Goal: Task Accomplishment & Management: Manage account settings

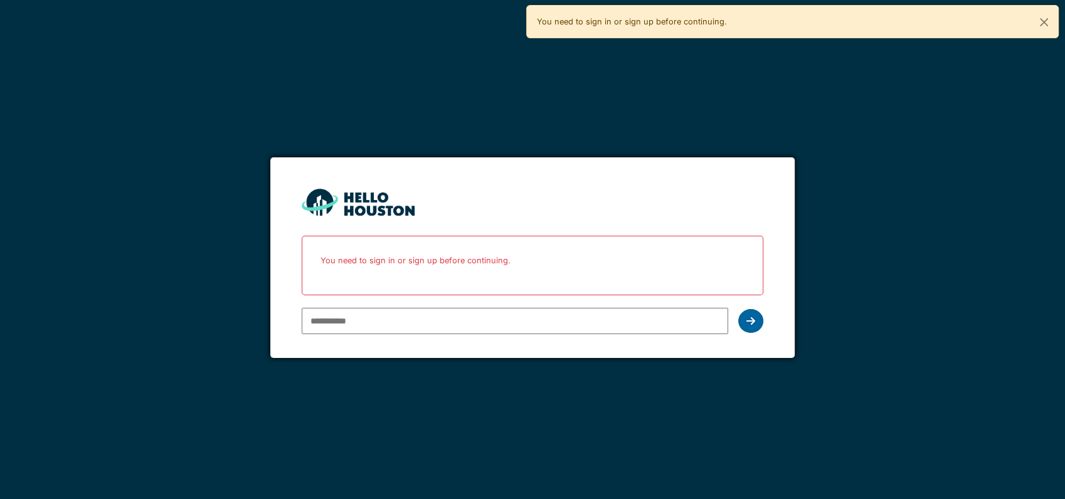
type input "**********"
click at [746, 316] on icon at bounding box center [750, 321] width 9 height 10
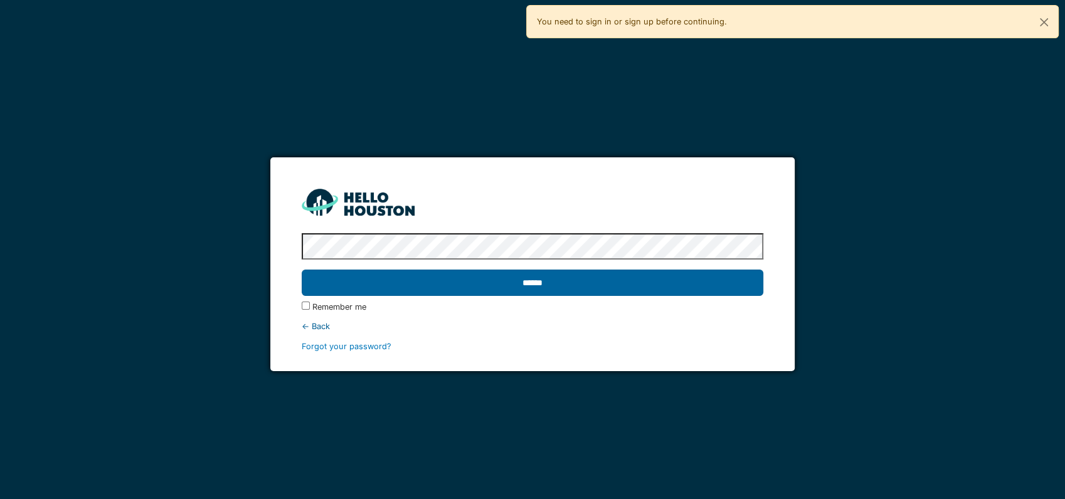
click at [591, 288] on input "******" at bounding box center [533, 283] width 462 height 26
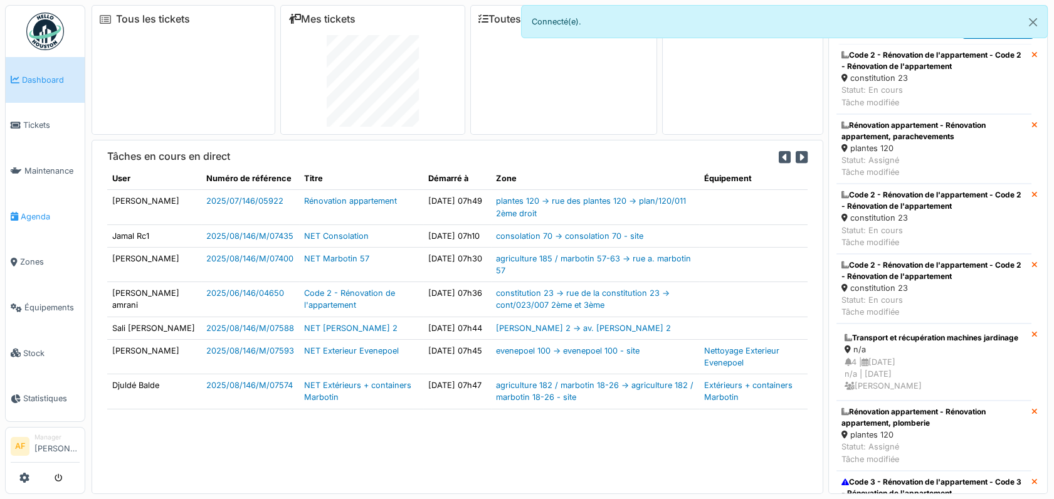
click at [30, 211] on span "Agenda" at bounding box center [50, 217] width 59 height 12
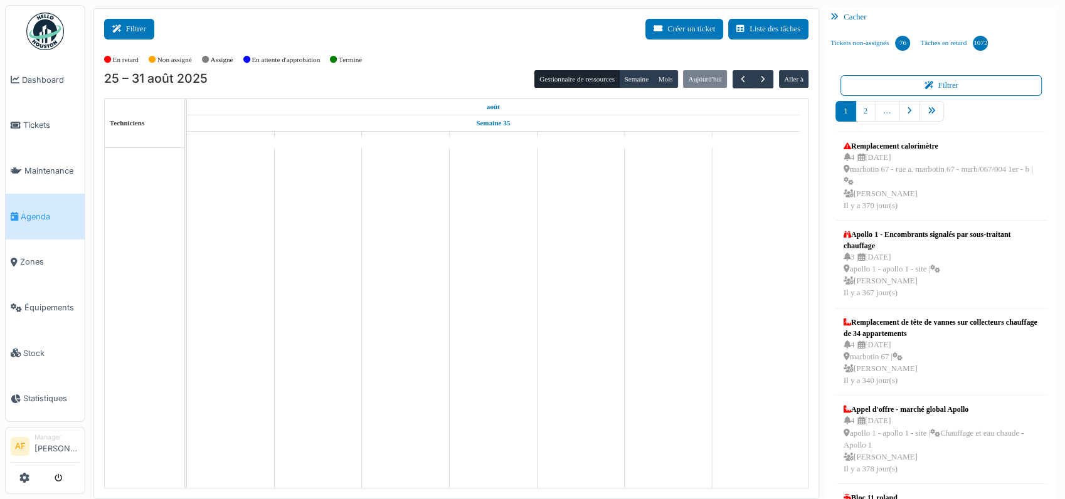
click at [127, 35] on button "Filtrer" at bounding box center [129, 29] width 50 height 21
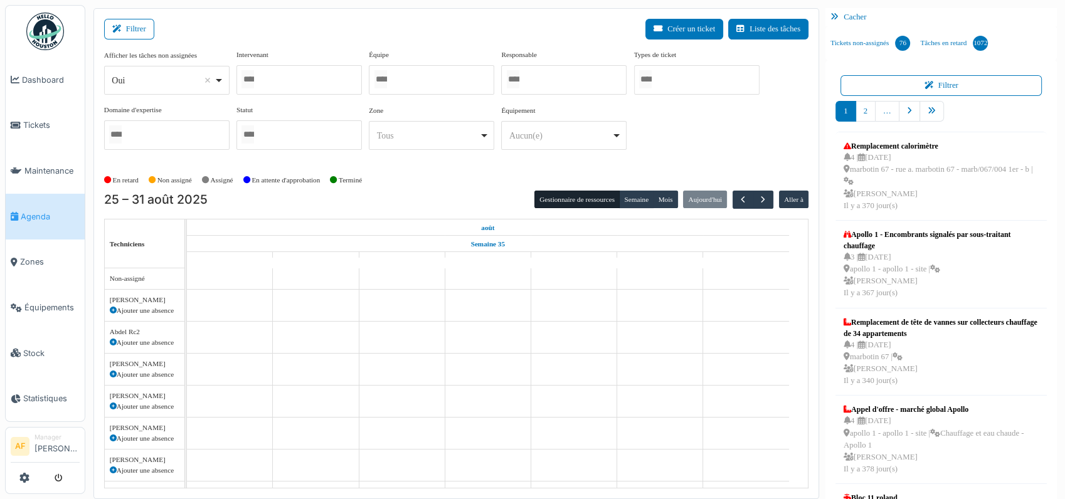
click at [278, 77] on div at bounding box center [298, 79] width 125 height 29
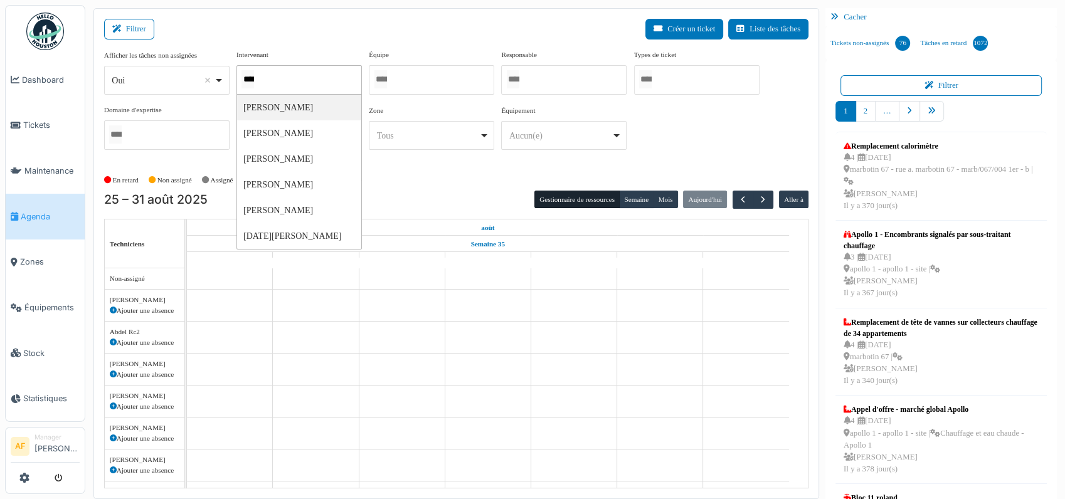
type input "*****"
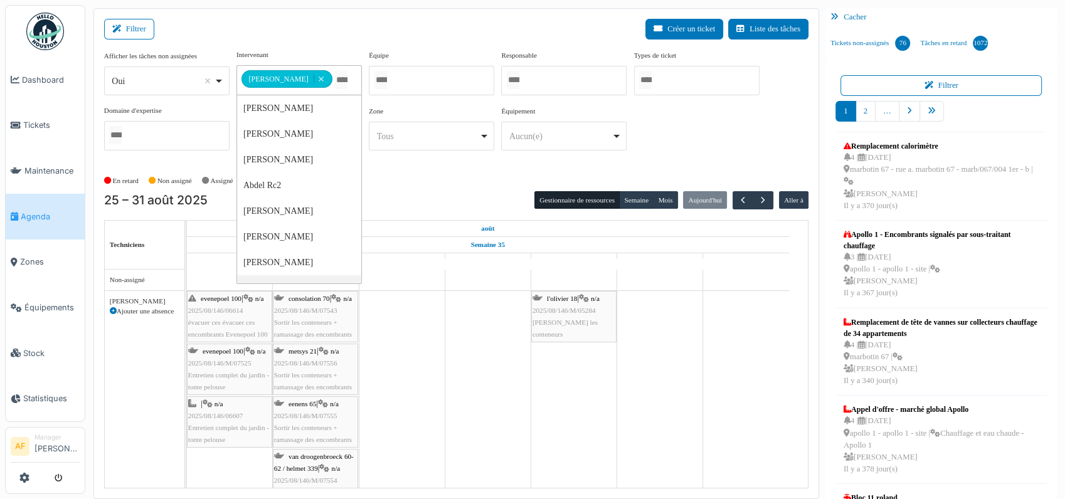
click at [211, 416] on span "2025/08/146/06607" at bounding box center [215, 416] width 55 height 8
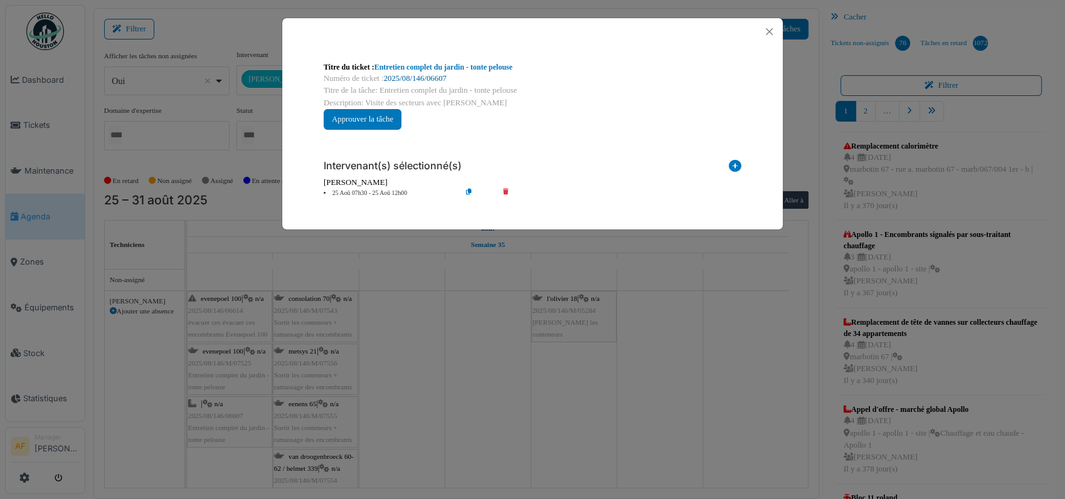
click at [436, 75] on link "2025/08/146/06607" at bounding box center [415, 78] width 63 height 9
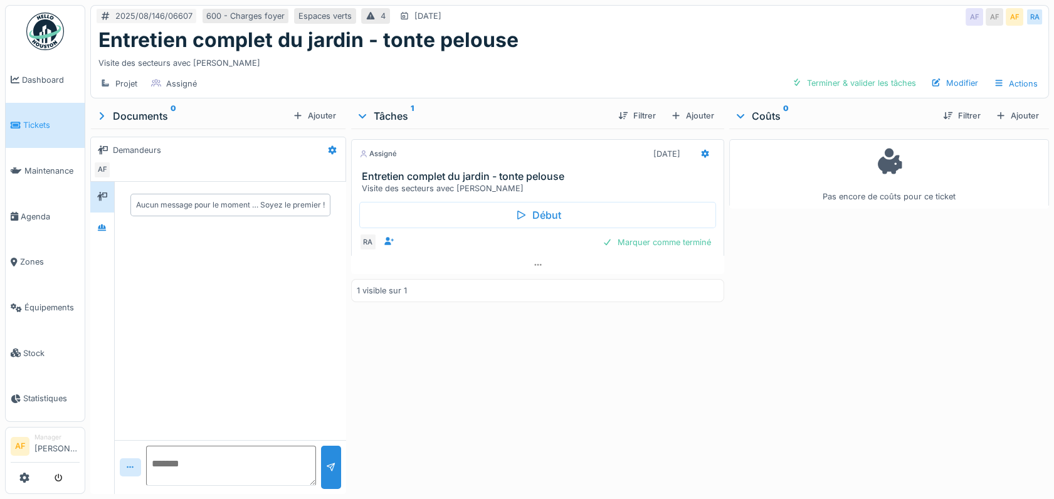
click at [477, 172] on h3 "Entretien complet du jardin - tonte pelouse" at bounding box center [540, 177] width 357 height 12
click at [500, 171] on h3 "Entretien complet du jardin - tonte pelouse" at bounding box center [540, 177] width 357 height 12
click at [436, 171] on h3 "Entretien complet du jardin - tonte pelouse" at bounding box center [540, 177] width 357 height 12
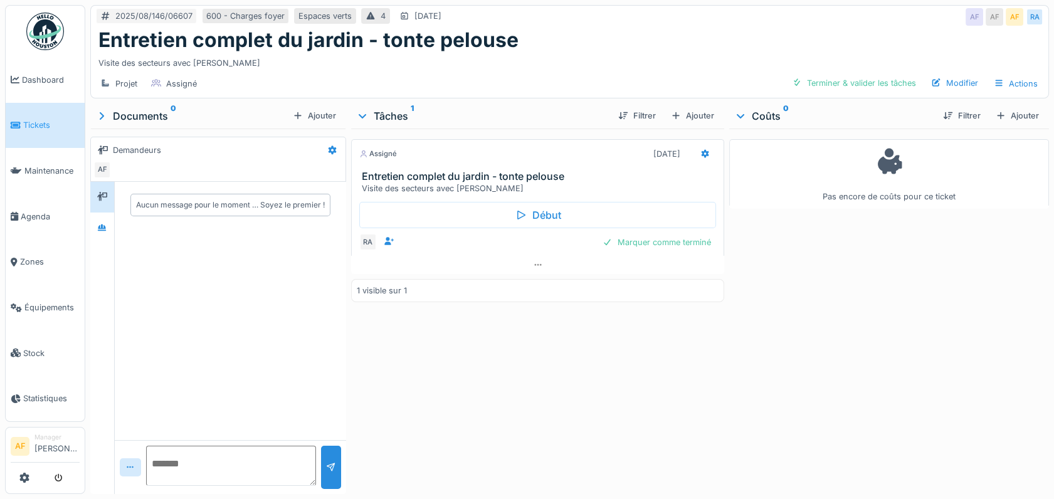
click at [436, 171] on h3 "Entretien complet du jardin - tonte pelouse" at bounding box center [540, 177] width 357 height 12
click at [39, 213] on span "Agenda" at bounding box center [50, 217] width 59 height 12
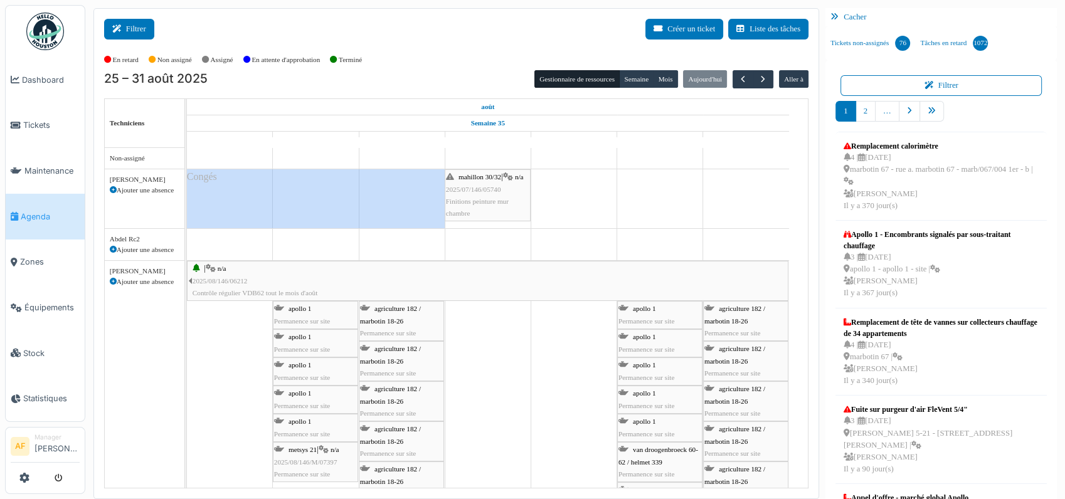
click at [129, 27] on button "Filtrer" at bounding box center [129, 29] width 50 height 21
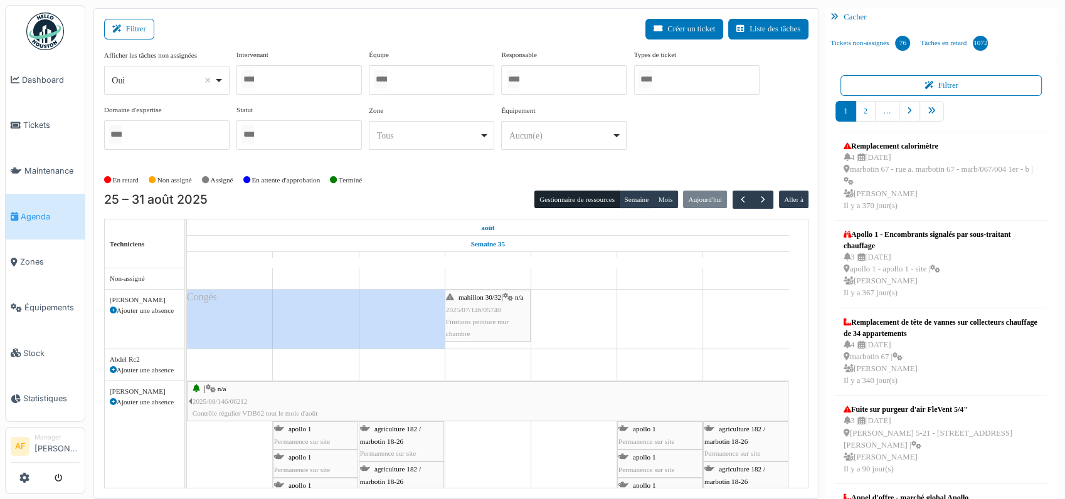
click at [272, 74] on div at bounding box center [298, 79] width 125 height 29
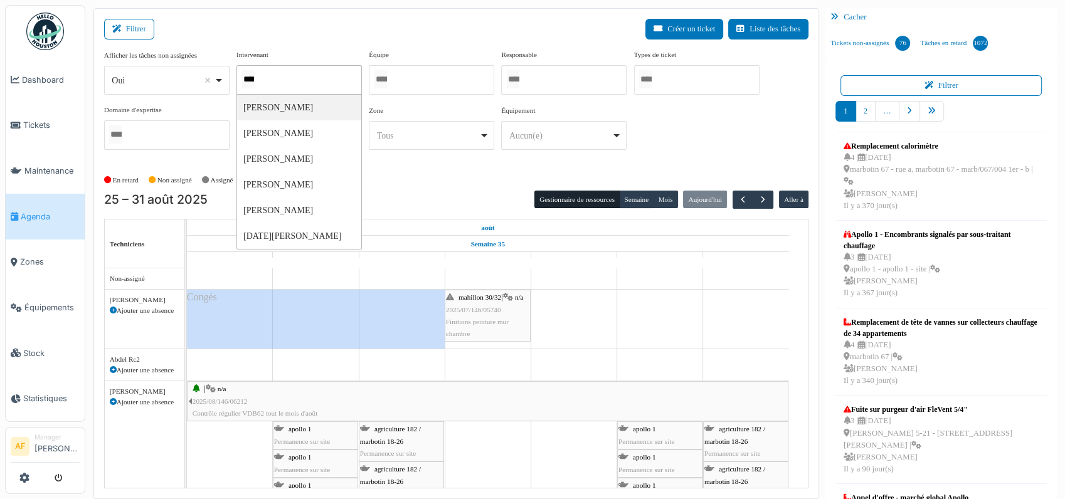
type input "*****"
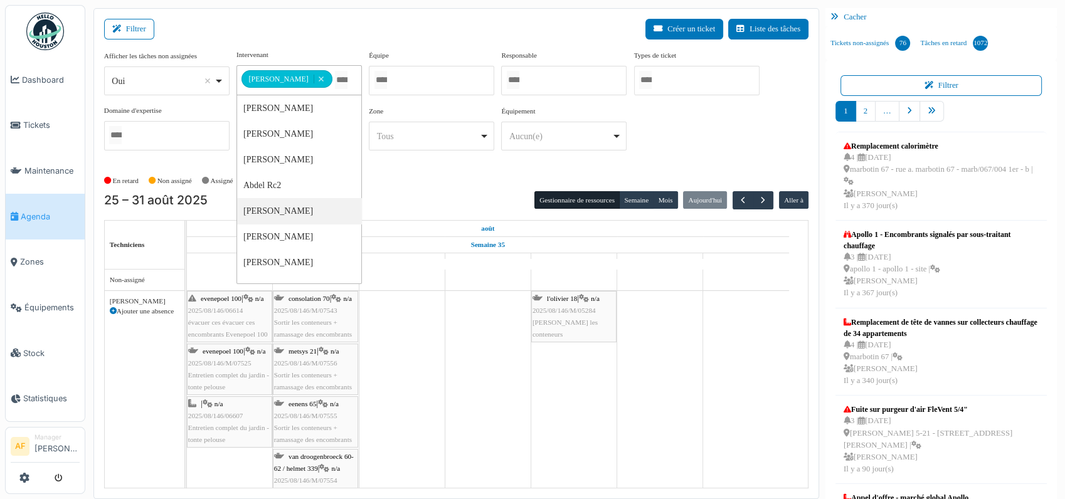
click at [223, 412] on span "2025/08/146/06607" at bounding box center [215, 416] width 55 height 8
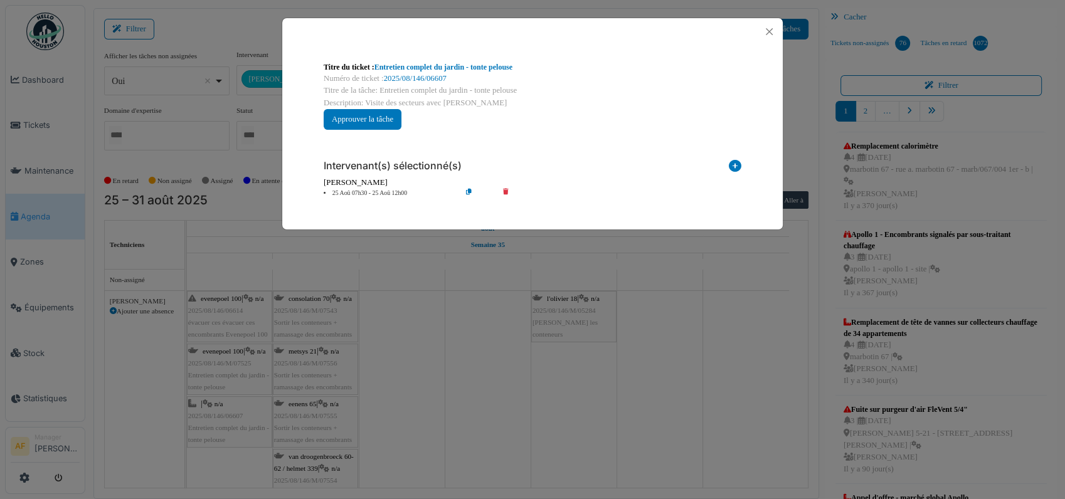
click at [444, 391] on div "Titre du ticket : Entretien complet du jardin - tonte pelouse Numéro de ticket …" at bounding box center [532, 249] width 1065 height 499
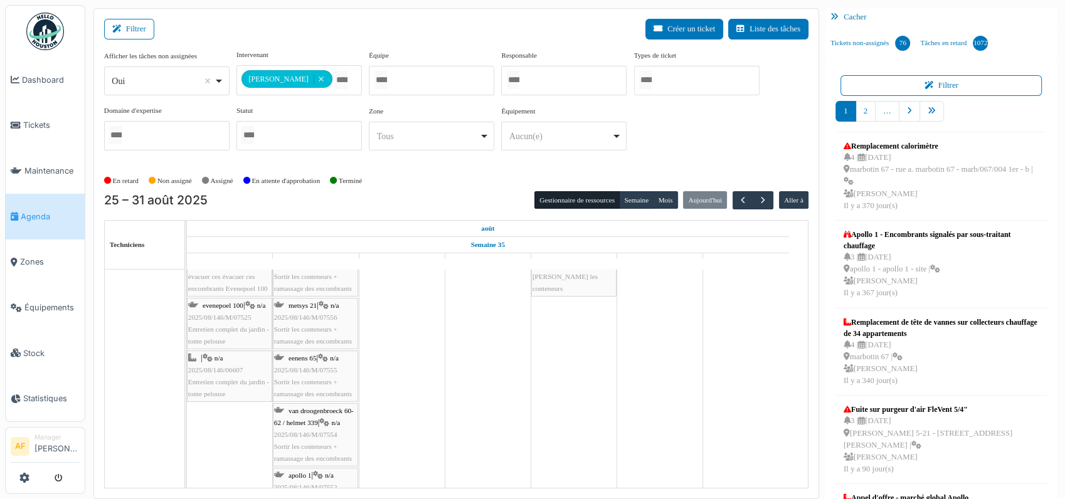
scroll to position [70, 0]
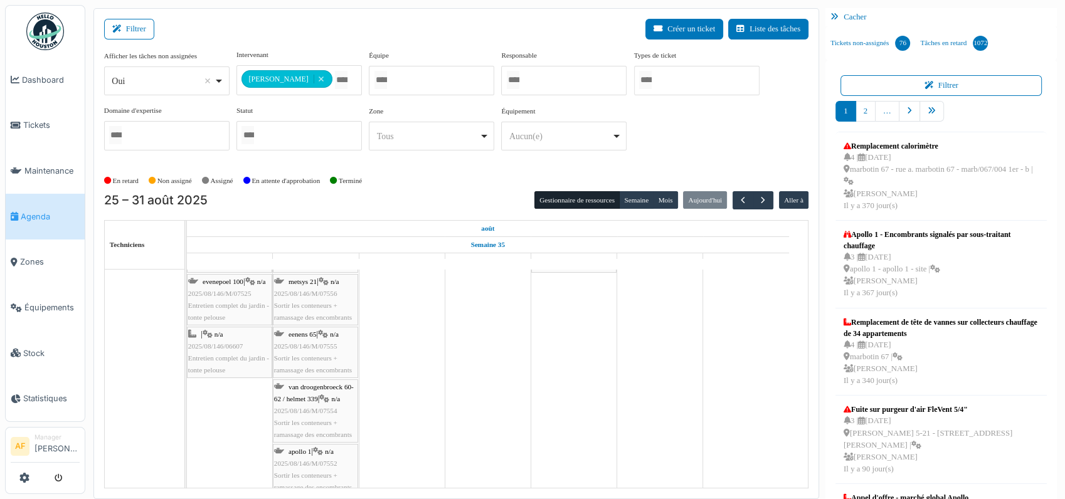
click at [224, 344] on span "2025/08/146/06607" at bounding box center [215, 346] width 55 height 8
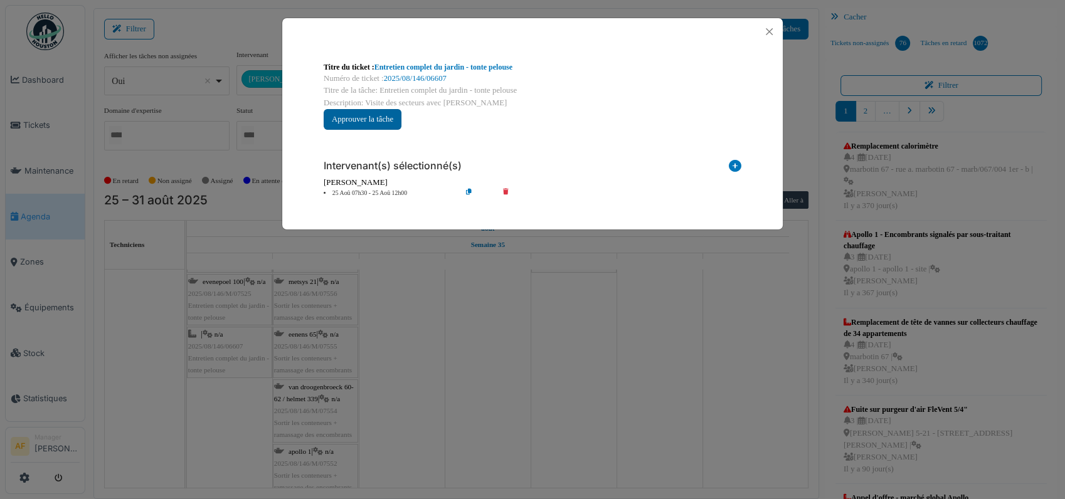
click at [360, 115] on button "Approuver la tâche" at bounding box center [363, 119] width 78 height 21
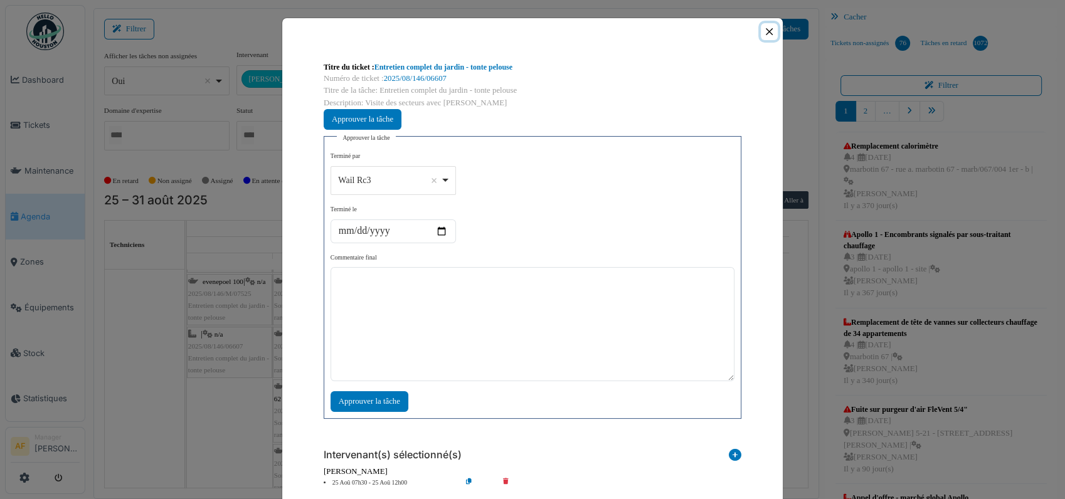
click at [765, 29] on button "Close" at bounding box center [769, 31] width 17 height 17
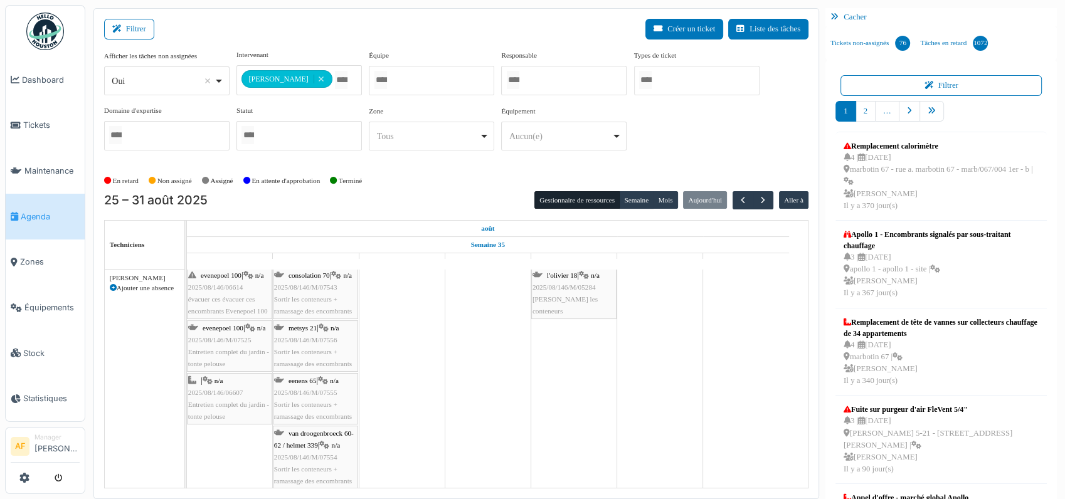
scroll to position [0, 0]
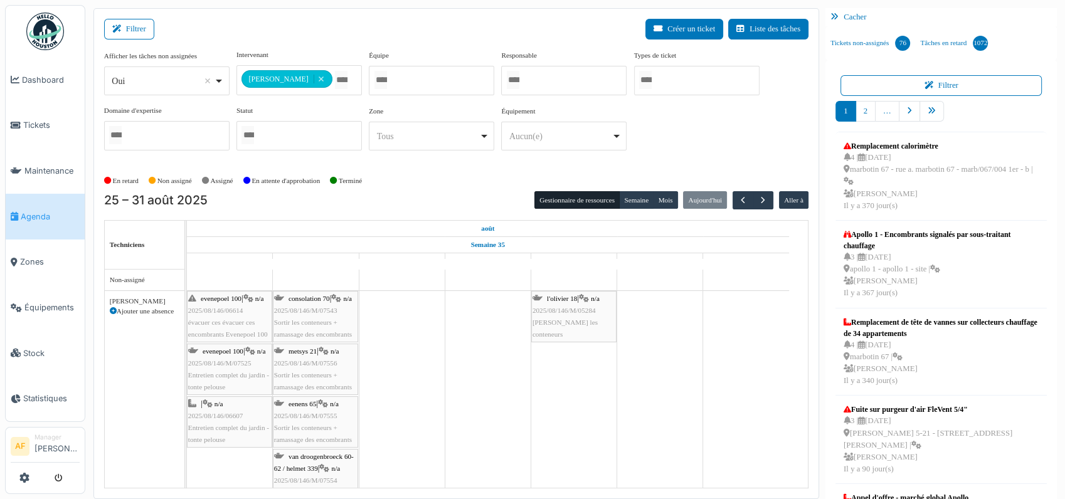
click at [221, 415] on span "2025/08/146/06607" at bounding box center [215, 416] width 55 height 8
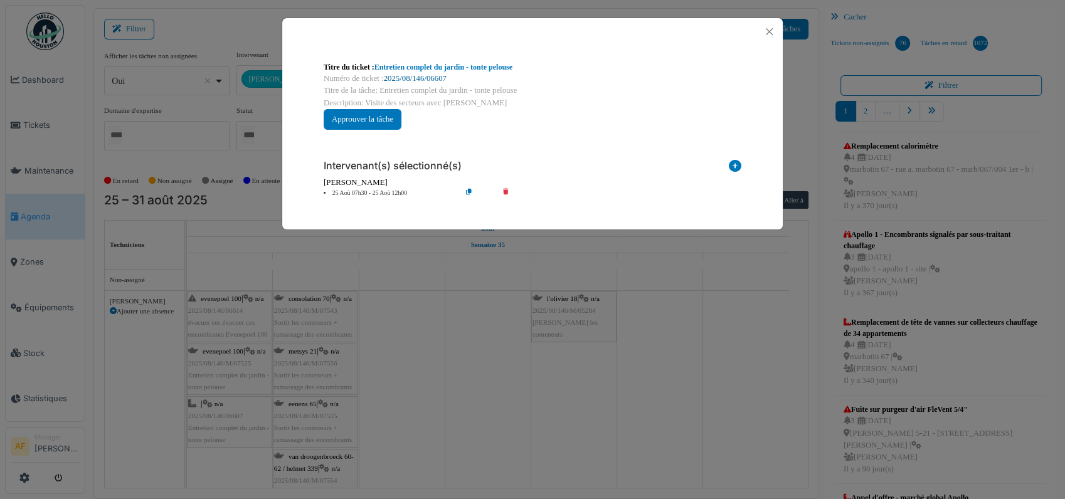
click at [427, 75] on link "2025/08/146/06607" at bounding box center [415, 78] width 63 height 9
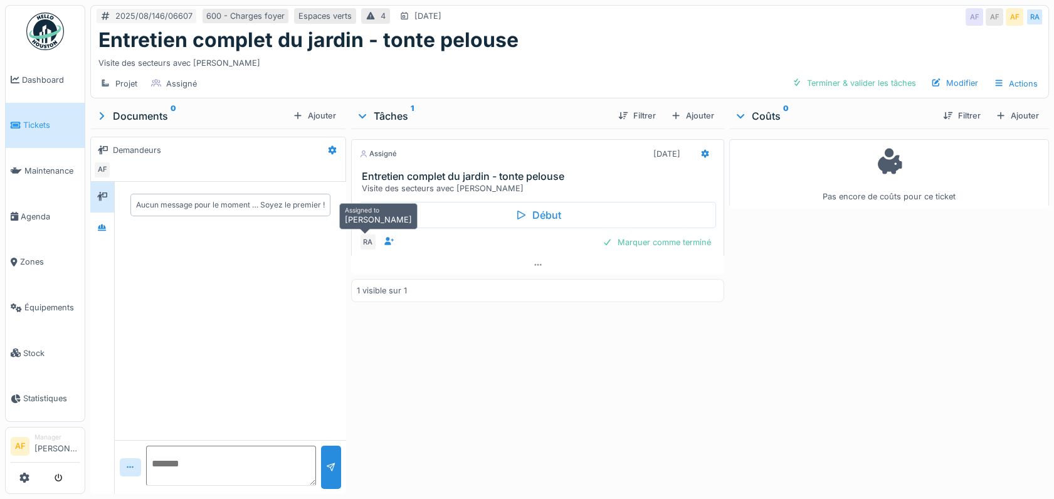
click at [371, 247] on div "RA" at bounding box center [368, 242] width 18 height 18
